Goal: Task Accomplishment & Management: Manage account settings

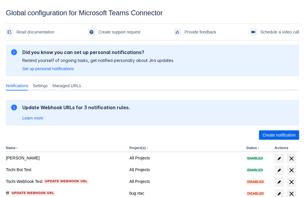
click at [279, 135] on span "Create notification" at bounding box center [279, 134] width 33 height 9
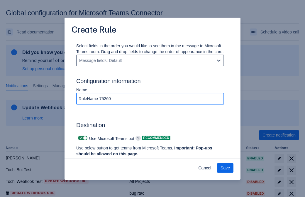
type input "RuleName-752604"
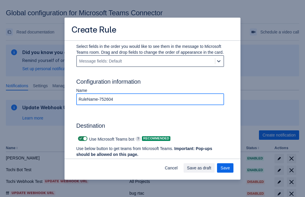
scroll to position [350, 0]
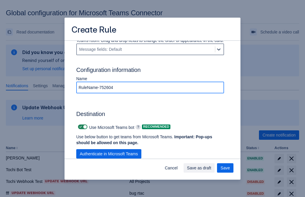
click at [109, 149] on span "Authenticate in Microsoft Teams" at bounding box center [109, 153] width 58 height 9
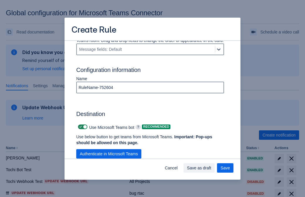
scroll to position [0, 0]
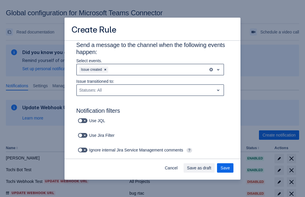
type input "752604_label"
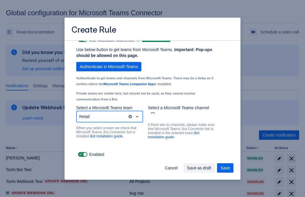
scroll to position [440, 0]
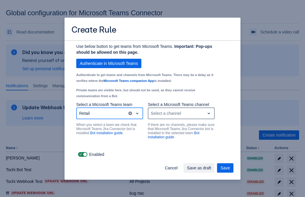
click at [181, 113] on div "Select a channel" at bounding box center [177, 113] width 56 height 9
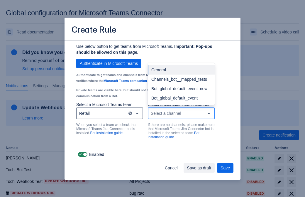
click at [181, 98] on div "Bot_global_default_event" at bounding box center [181, 97] width 67 height 9
click at [212, 168] on span "Save as draft" at bounding box center [199, 167] width 24 height 9
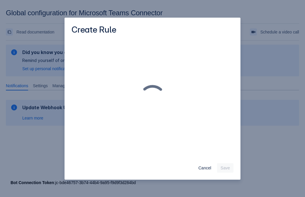
scroll to position [0, 0]
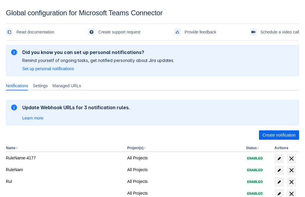
scroll to position [121, 0]
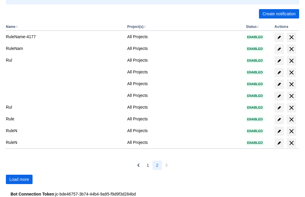
click at [19, 179] on span "Load more" at bounding box center [19, 179] width 20 height 9
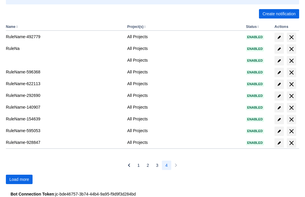
click at [19, 179] on span "Load more" at bounding box center [19, 179] width 20 height 9
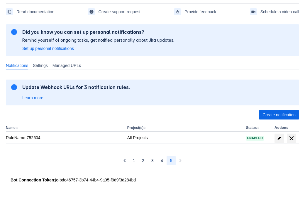
scroll to position [20, 0]
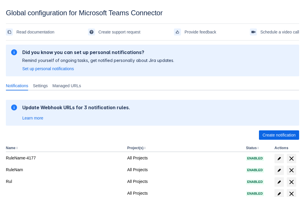
scroll to position [121, 0]
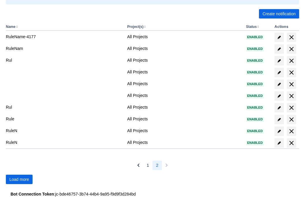
click at [19, 179] on span "Load more" at bounding box center [19, 179] width 20 height 9
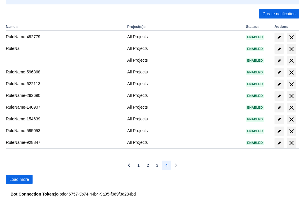
click at [19, 179] on span "Load more" at bounding box center [19, 179] width 20 height 9
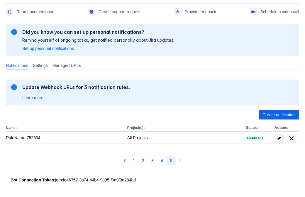
click at [292, 138] on span "delete" at bounding box center [291, 138] width 7 height 7
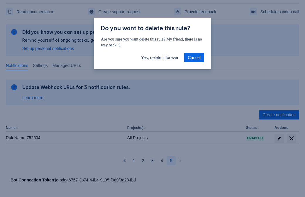
click at [160, 58] on span "Yes, delete it forever" at bounding box center [159, 57] width 37 height 9
